Goal: Task Accomplishment & Management: Use online tool/utility

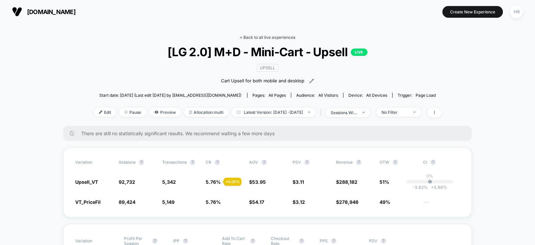
click at [263, 36] on link "< Back to all live experiences" at bounding box center [267, 37] width 55 height 5
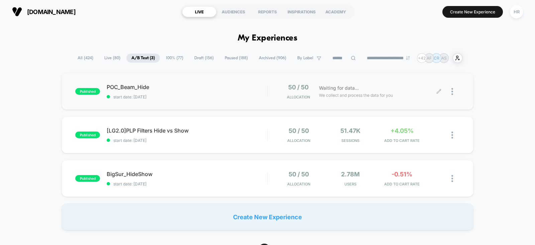
click at [439, 93] on icon at bounding box center [438, 91] width 5 height 5
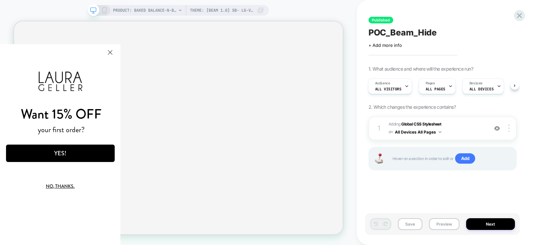
click at [120, 50] on html "Want 15% OFF your first order? YES! No, thanks. We've added your code to your c…" at bounding box center [60, 144] width 120 height 200
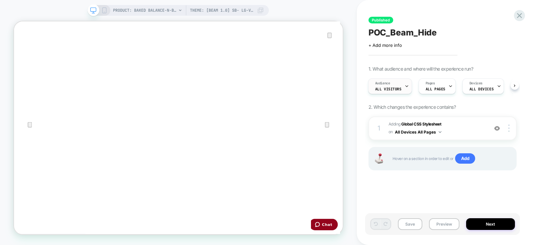
click at [382, 80] on div "Audience All Visitors" at bounding box center [388, 86] width 40 height 15
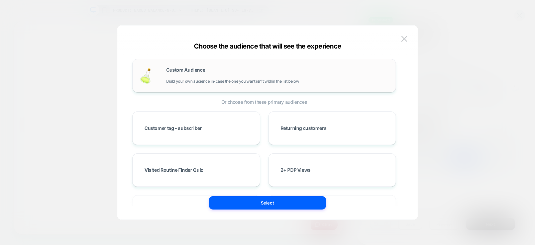
click at [271, 79] on span "Build your own audience in-case the one you want isn't within the list below" at bounding box center [232, 81] width 133 height 5
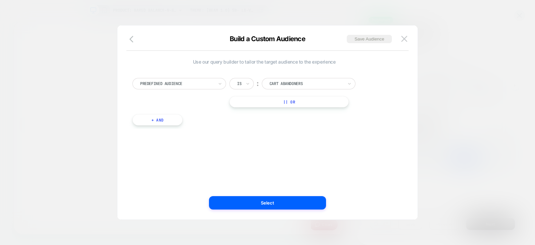
click at [199, 84] on div at bounding box center [177, 84] width 74 height 6
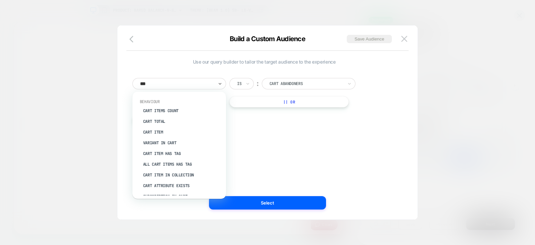
type input "****"
click at [174, 110] on div "Cart Items Count" at bounding box center [182, 110] width 87 height 11
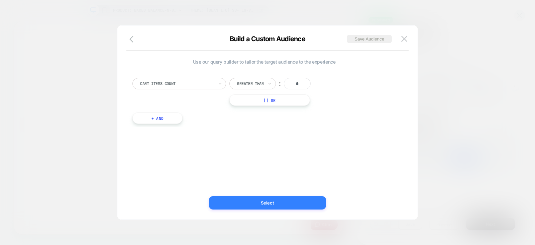
click at [290, 201] on button "Select" at bounding box center [267, 202] width 117 height 13
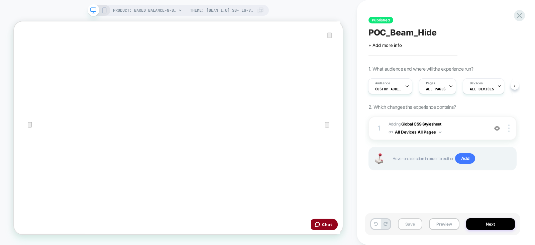
click at [0, 0] on button "Save" at bounding box center [0, 0] width 0 height 0
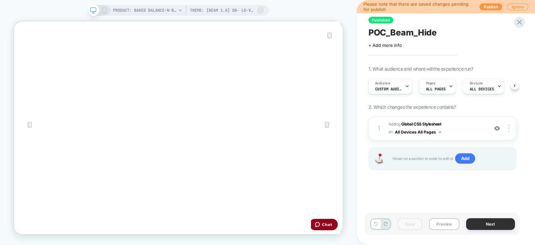
click at [486, 222] on button "Next" at bounding box center [490, 224] width 49 height 12
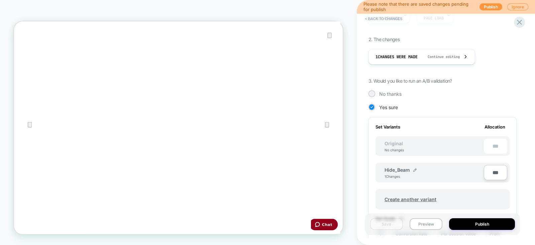
scroll to position [103, 0]
click at [0, 0] on button "Publish" at bounding box center [0, 0] width 0 height 0
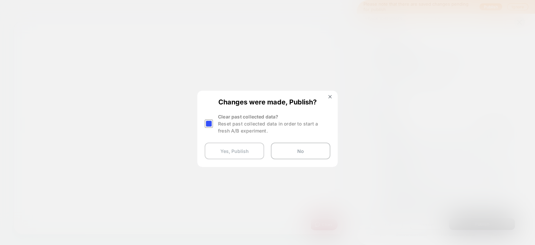
click at [219, 150] on button "Yes, Publish" at bounding box center [233, 150] width 59 height 17
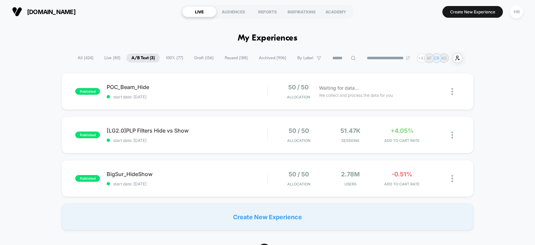
click at [230, 60] on span "Paused ( 188 )" at bounding box center [236, 57] width 33 height 9
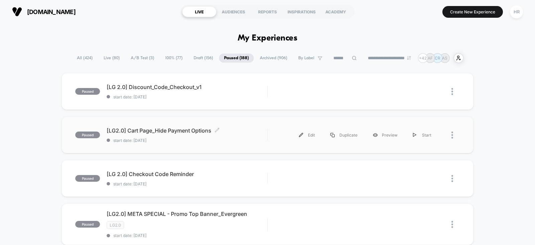
click at [247, 135] on div "[LG2.0] Cart Page_Hide Payment Options Click to edit experience details Click t…" at bounding box center [187, 135] width 160 height 16
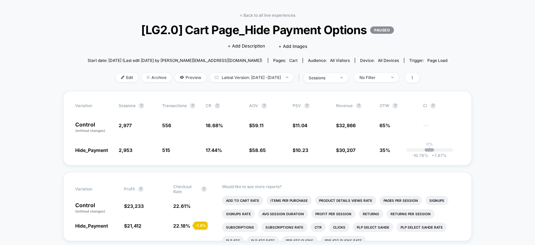
scroll to position [21, 0]
click at [271, 17] on link "< Back to all live experiences" at bounding box center [267, 15] width 55 height 5
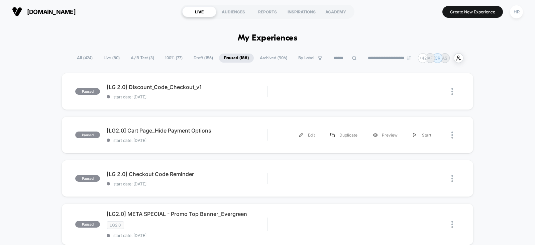
click at [285, 123] on div "paused [LG2.0] Cart Page_Hide Payment Options start date: [DATE] Edit Duplicate…" at bounding box center [267, 134] width 412 height 37
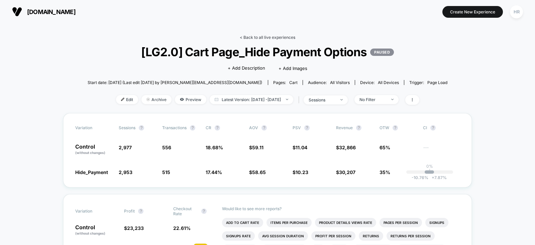
click at [261, 38] on link "< Back to all live experiences" at bounding box center [267, 37] width 55 height 5
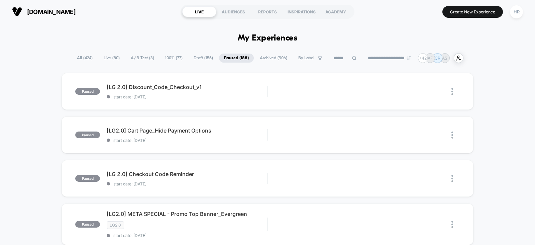
click at [142, 57] on span "A/B Test ( 3 )" at bounding box center [142, 57] width 33 height 9
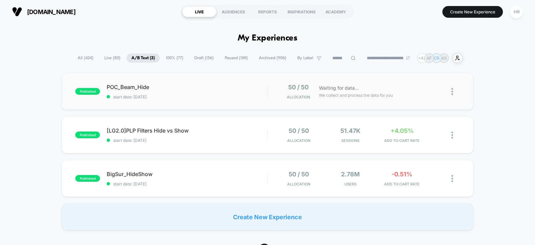
click at [229, 81] on div "published POC_Beam_Hide start date: [DATE] 50 / 50 Allocation Waiting for data.…" at bounding box center [267, 91] width 412 height 37
